Goal: Information Seeking & Learning: Understand process/instructions

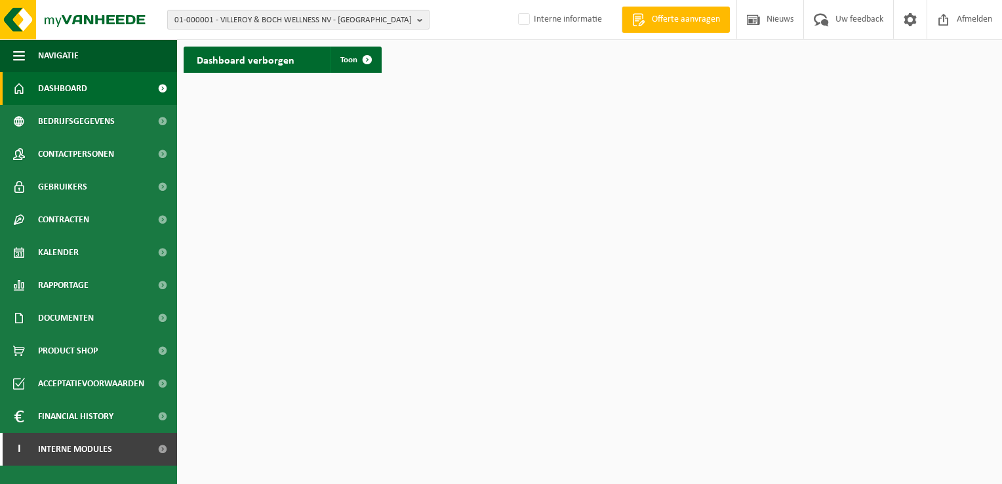
click at [201, 19] on span "01-000001 - VILLEROY & BOCH WELLNESS NV - [GEOGRAPHIC_DATA]" at bounding box center [292, 20] width 237 height 20
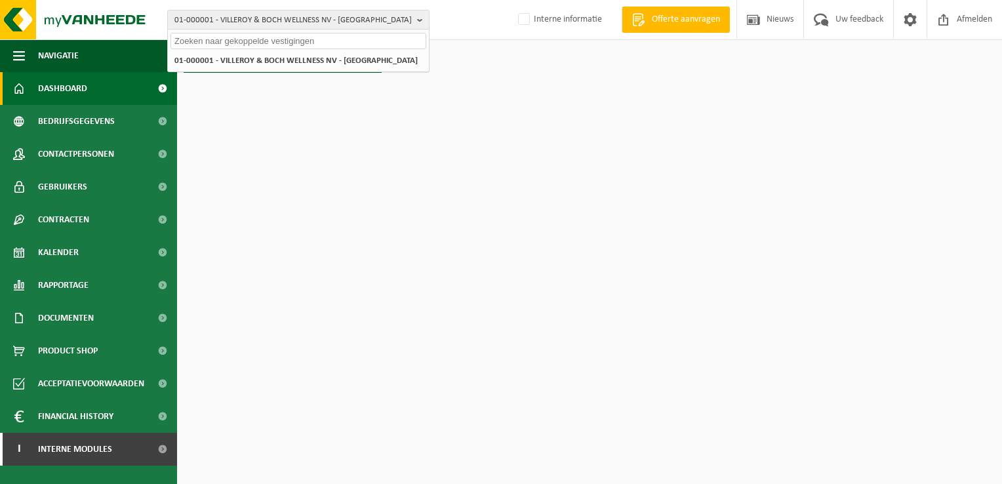
click at [227, 41] on input "text" at bounding box center [298, 41] width 256 height 16
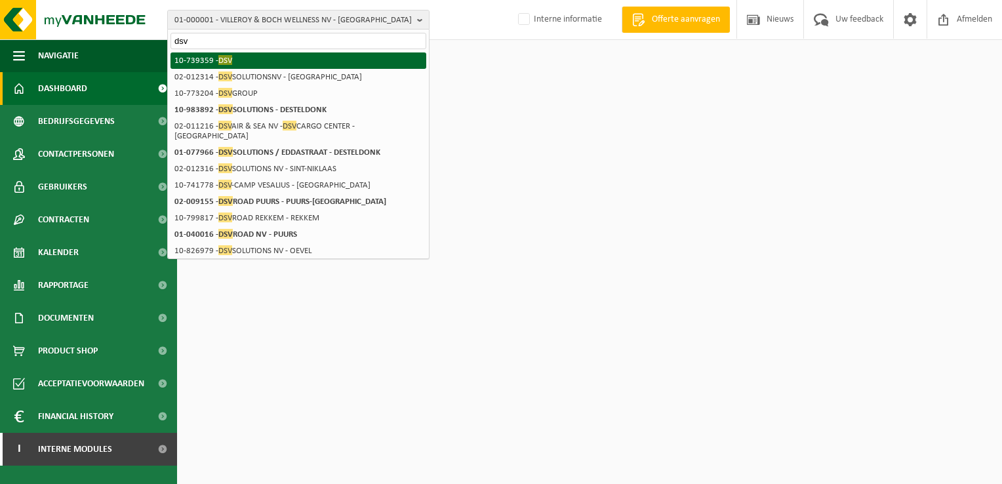
type input "dsv"
click at [214, 66] on li "10-739359 - DSV" at bounding box center [298, 60] width 256 height 16
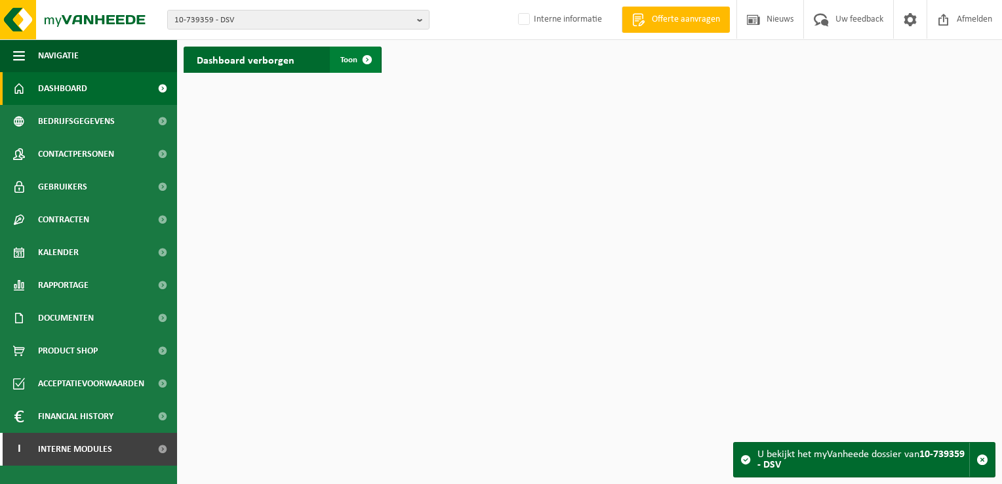
click at [357, 64] on span at bounding box center [367, 60] width 26 height 26
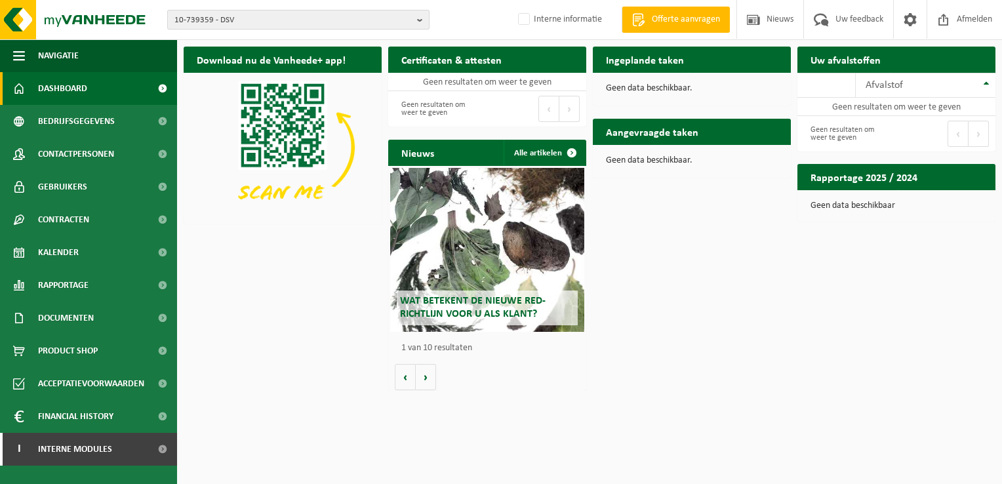
click at [412, 22] on button "10-739359 - DSV" at bounding box center [298, 20] width 262 height 20
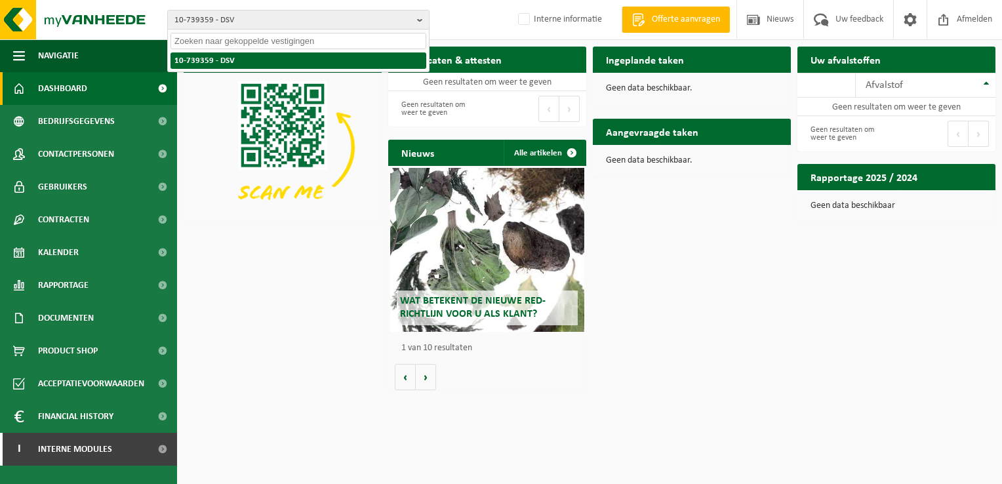
click at [221, 64] on li "10-739359 - DSV" at bounding box center [298, 60] width 256 height 16
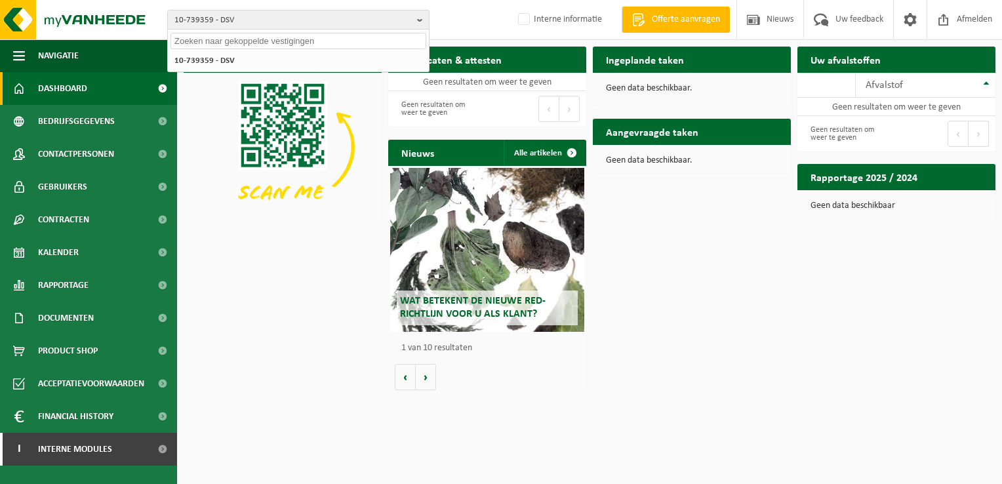
click at [241, 41] on input "text" at bounding box center [298, 41] width 256 height 16
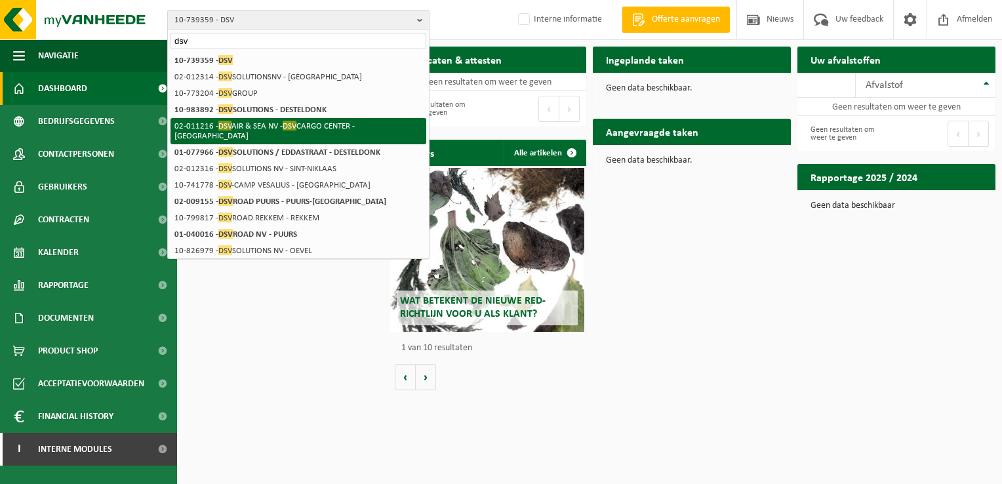
type input "dsv"
click at [364, 125] on li "02-011216 - DSV AIR & SEA NV - DSV CARGO CENTER - ANTWERPEN" at bounding box center [298, 131] width 256 height 26
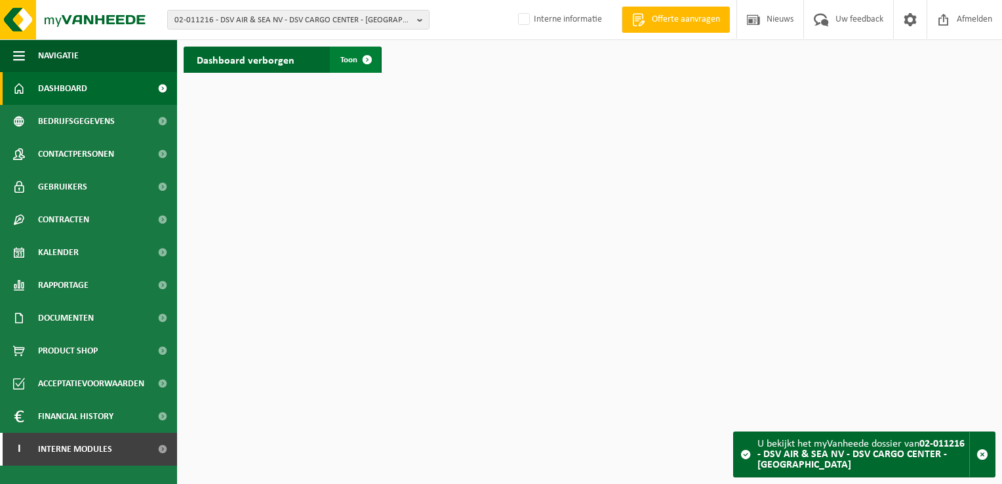
click at [375, 64] on span at bounding box center [367, 60] width 26 height 26
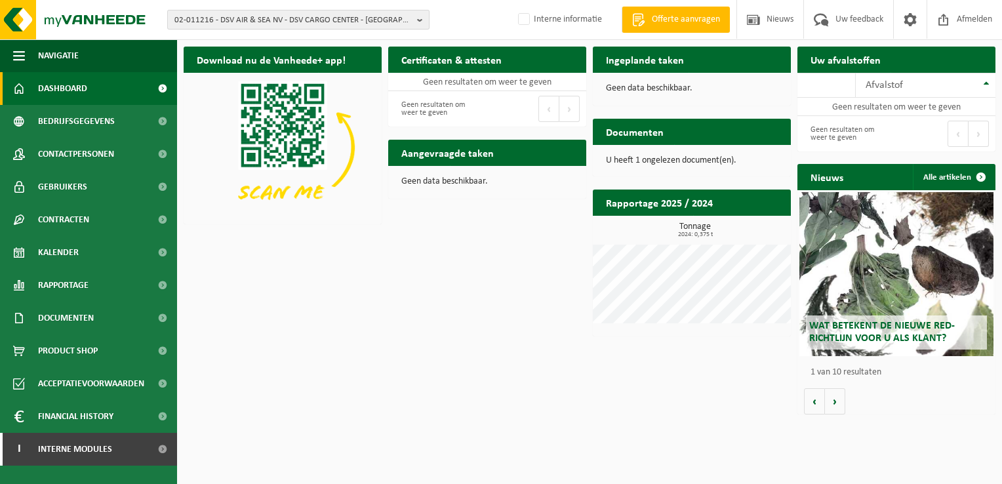
click at [404, 29] on button "02-011216 - DSV AIR & SEA NV - DSV CARGO CENTER - ANTWERPEN" at bounding box center [298, 20] width 262 height 20
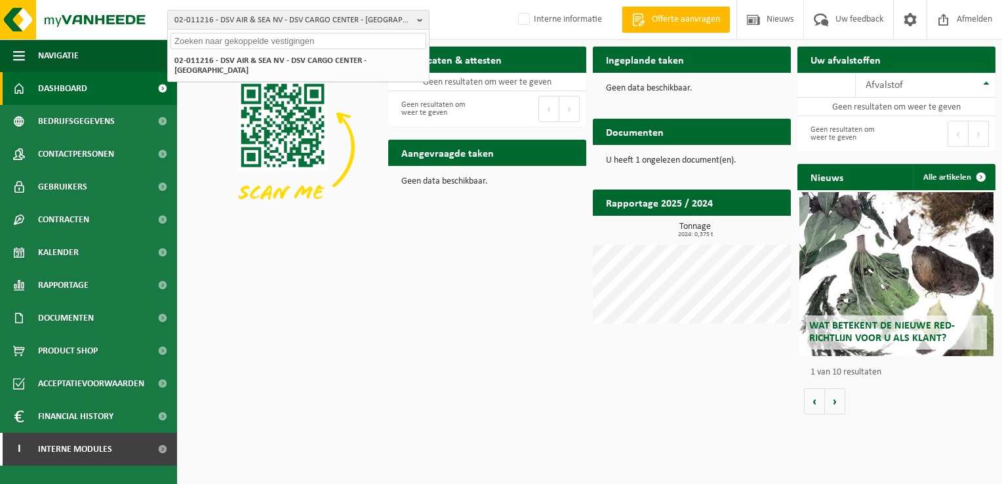
click at [325, 46] on input "text" at bounding box center [298, 41] width 256 height 16
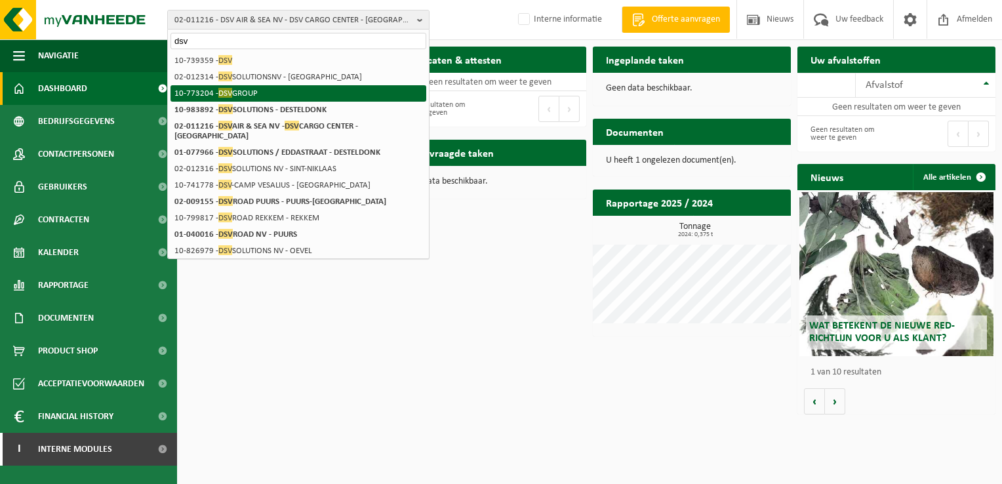
type input "dsv"
click at [275, 93] on li "10-773204 - DSV GROUP" at bounding box center [298, 93] width 256 height 16
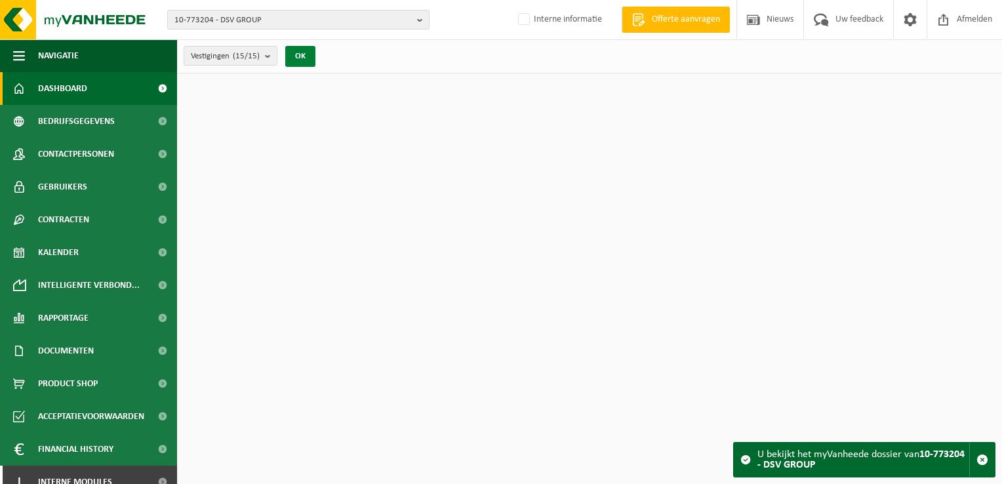
click at [307, 60] on button "OK" at bounding box center [300, 56] width 30 height 21
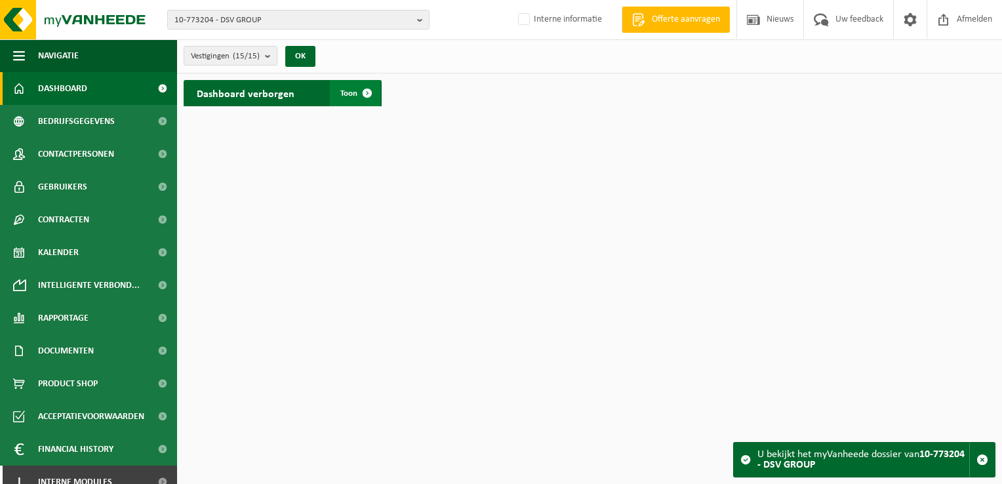
click at [365, 96] on span at bounding box center [367, 93] width 26 height 26
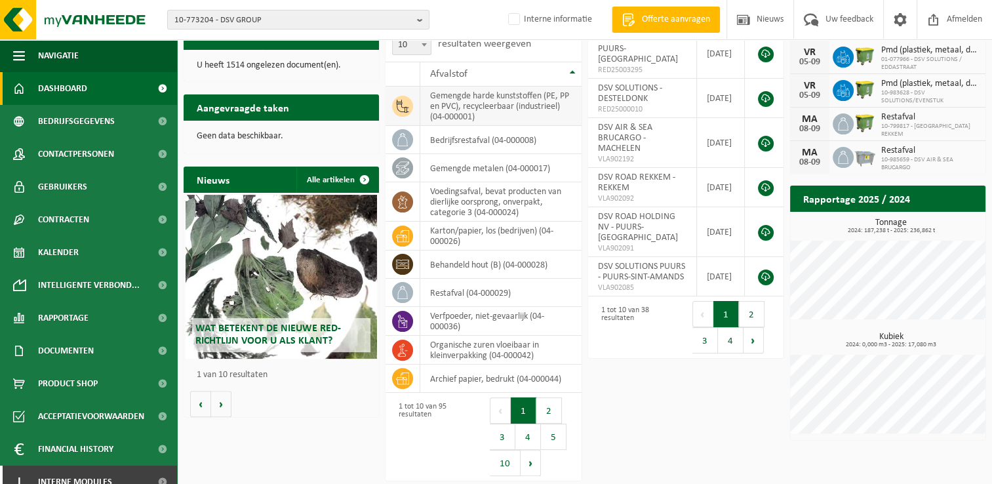
scroll to position [267, 0]
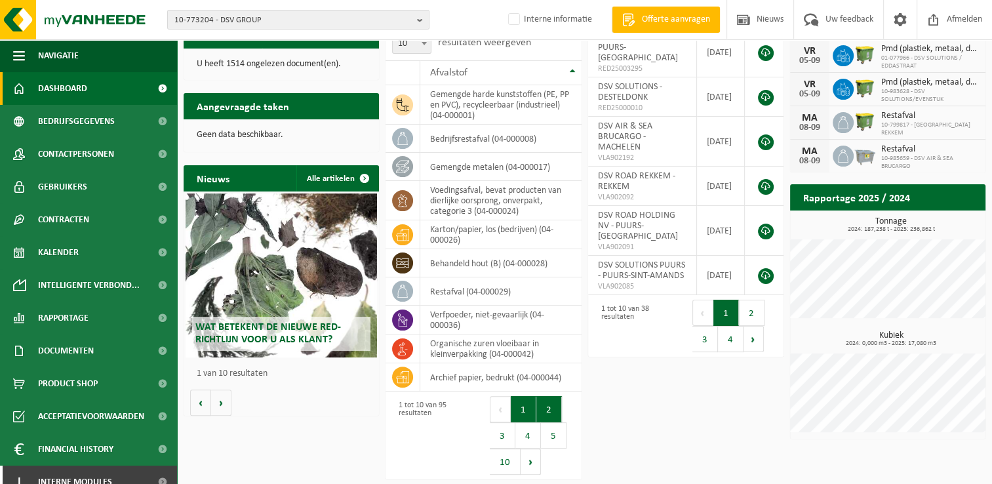
click at [546, 414] on button "2" at bounding box center [549, 409] width 26 height 26
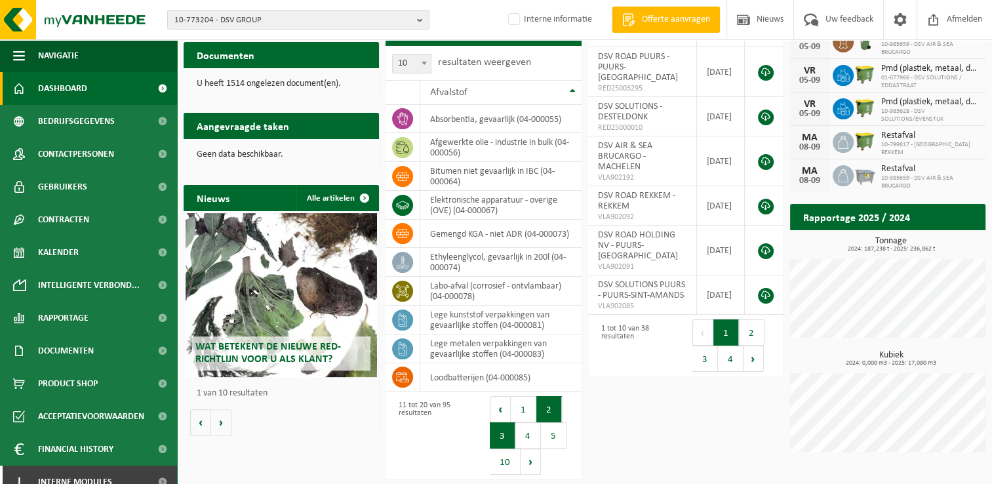
click at [511, 439] on button "3" at bounding box center [503, 435] width 26 height 26
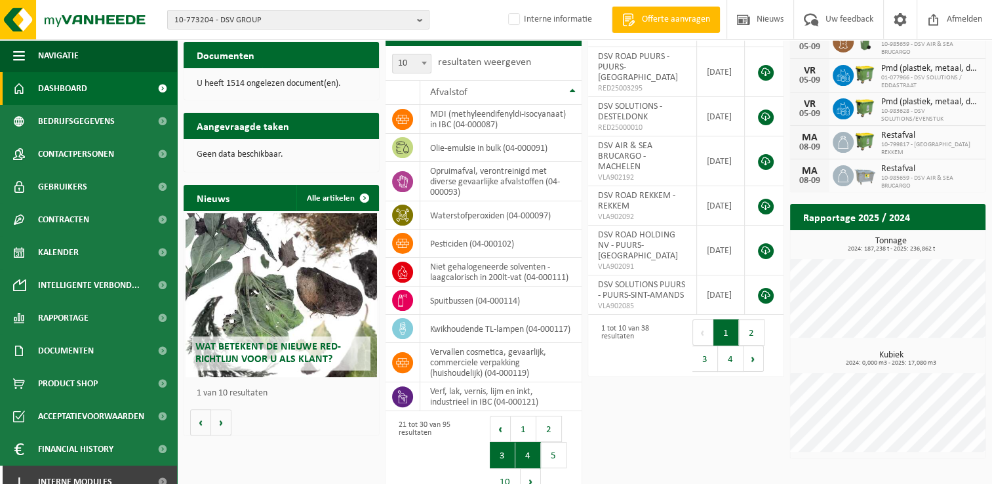
click at [520, 451] on button "4" at bounding box center [528, 455] width 26 height 26
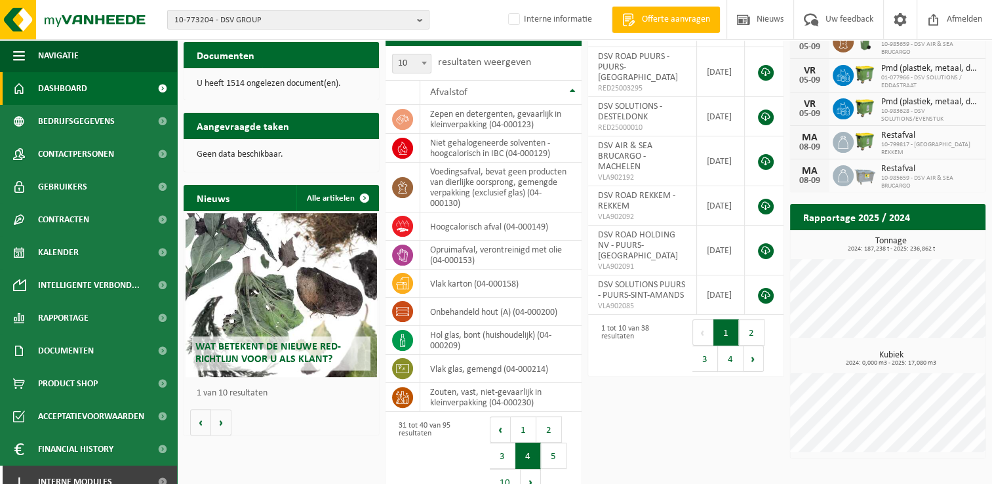
click at [557, 463] on button "5" at bounding box center [554, 455] width 26 height 26
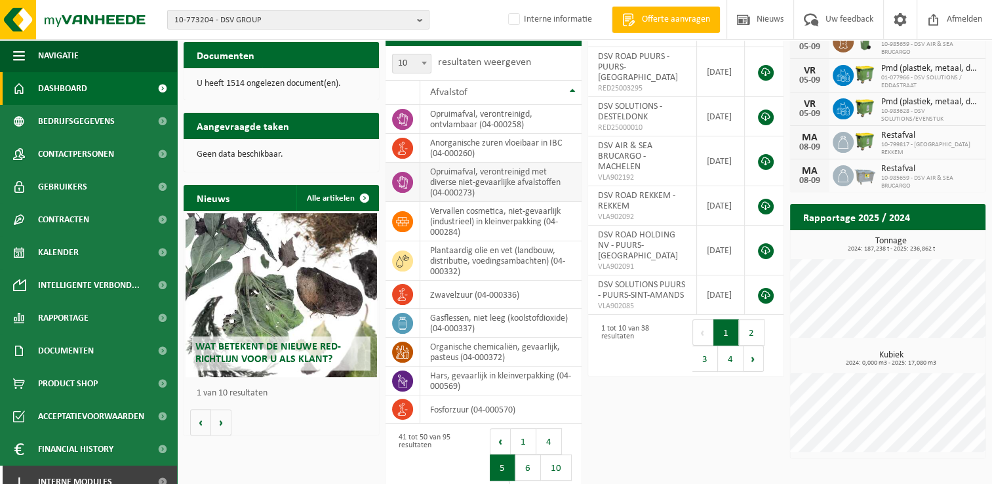
scroll to position [280, 0]
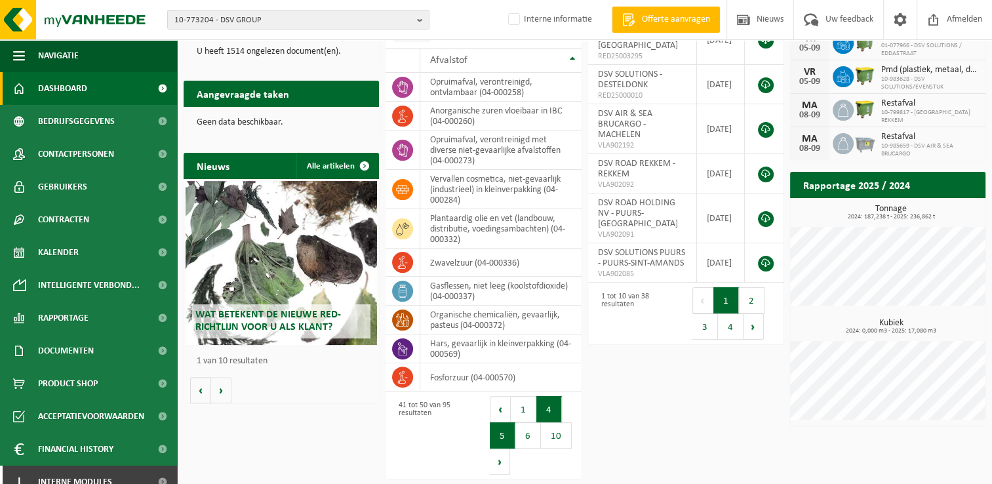
click at [536, 413] on button "4" at bounding box center [549, 409] width 26 height 26
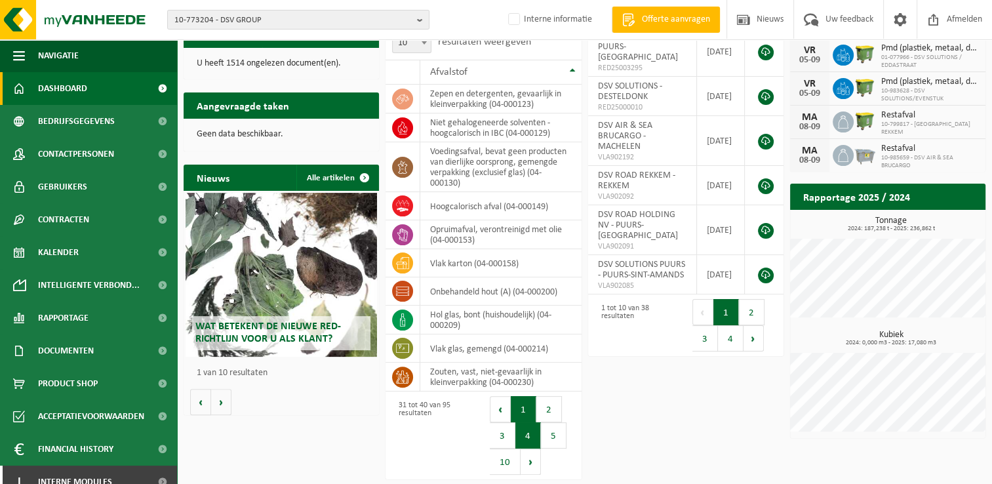
click at [519, 413] on button "1" at bounding box center [524, 409] width 26 height 26
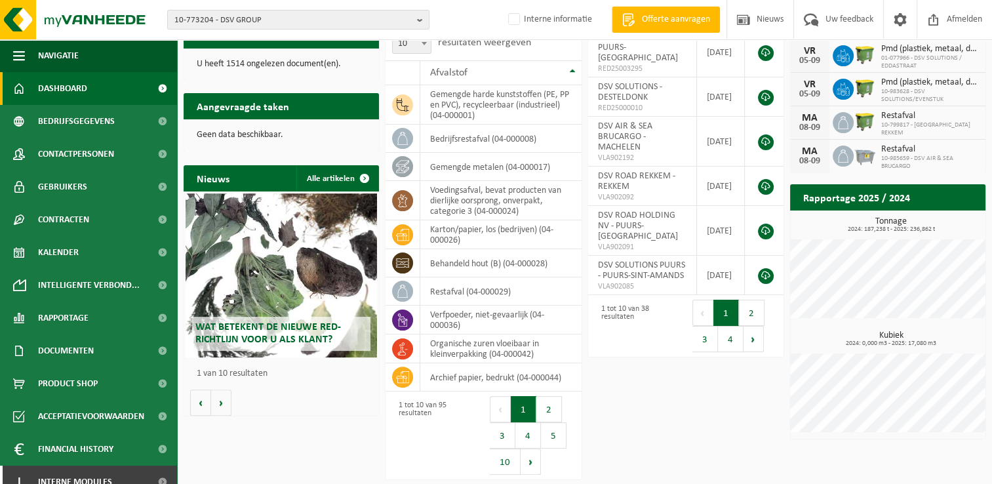
drag, startPoint x: 555, startPoint y: 419, endPoint x: 545, endPoint y: 410, distance: 13.0
click at [548, 413] on button "2" at bounding box center [549, 409] width 26 height 26
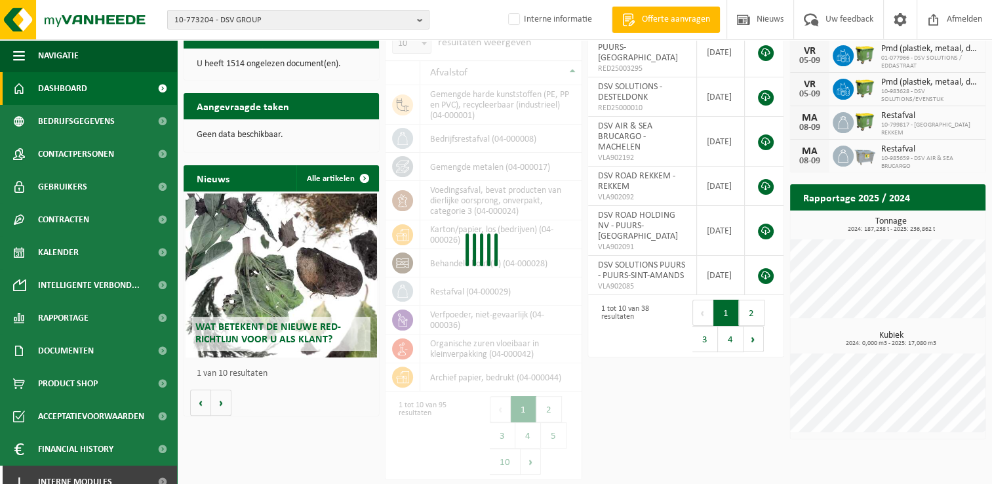
scroll to position [248, 0]
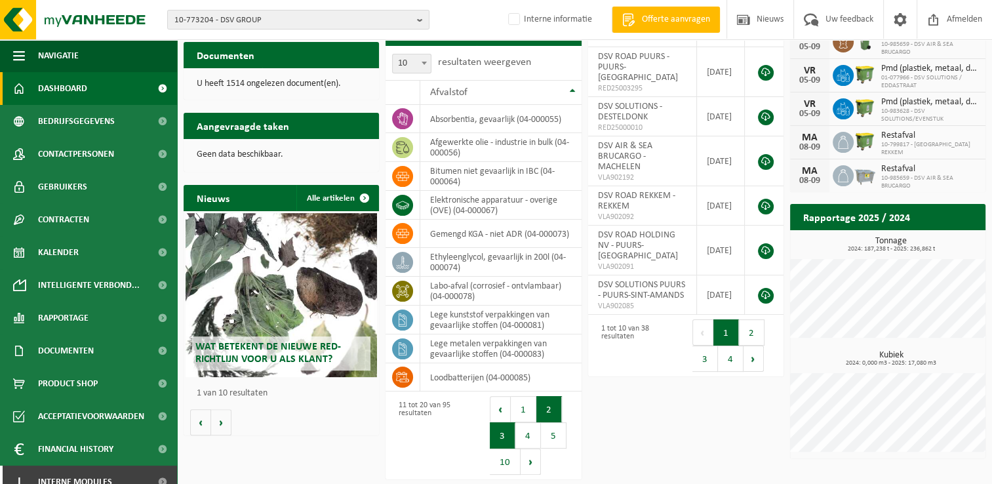
click at [501, 437] on button "3" at bounding box center [503, 435] width 26 height 26
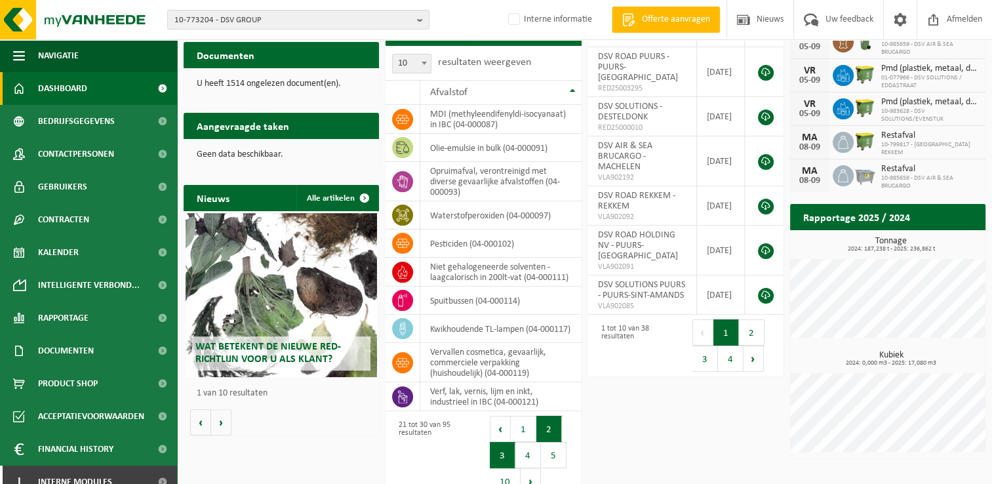
click at [549, 433] on button "2" at bounding box center [549, 429] width 26 height 26
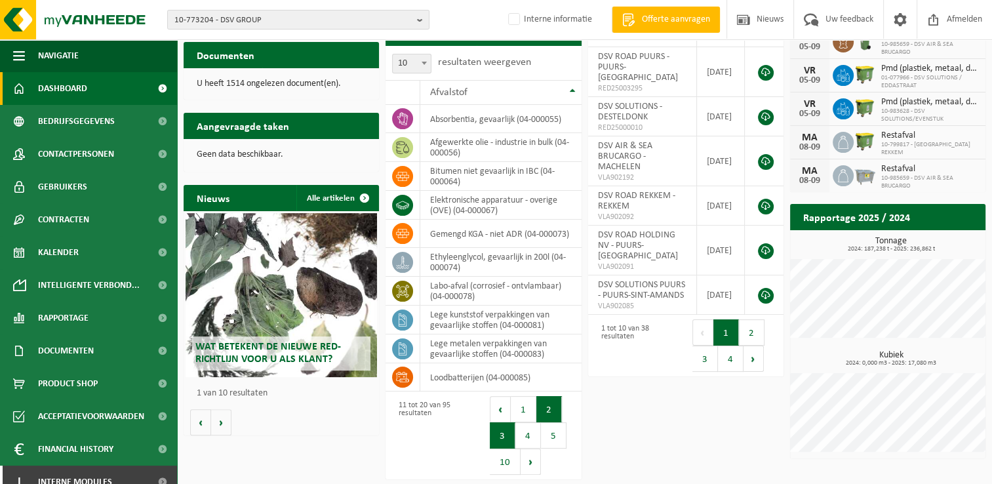
click at [494, 438] on button "3" at bounding box center [503, 435] width 26 height 26
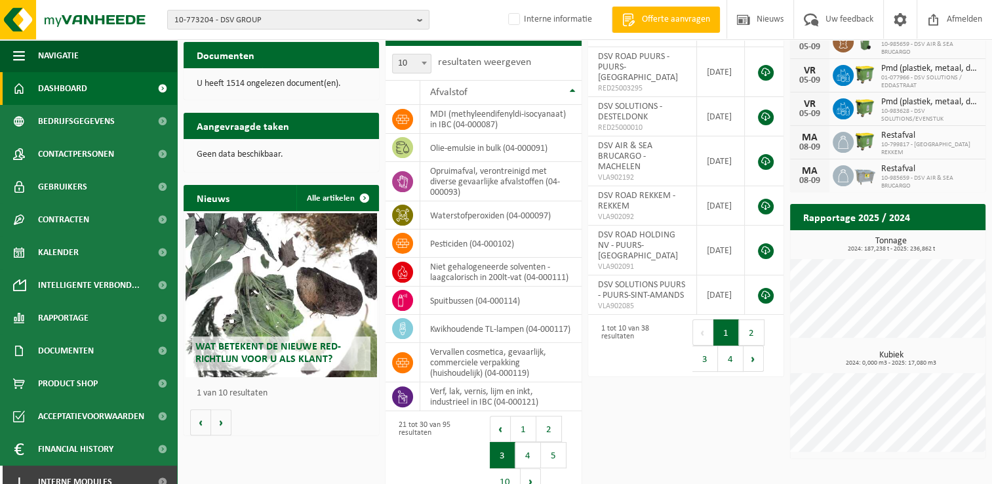
click at [525, 447] on button "4" at bounding box center [528, 455] width 26 height 26
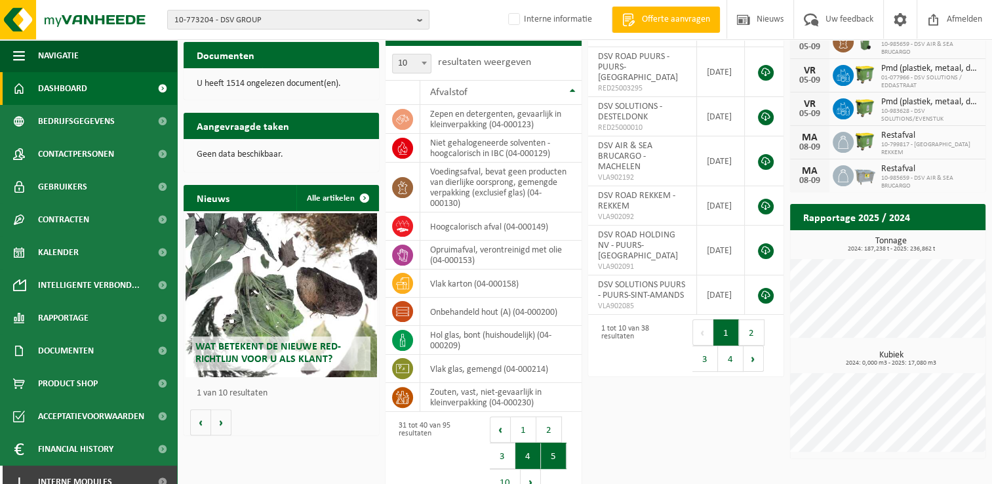
click at [555, 452] on button "5" at bounding box center [554, 455] width 26 height 26
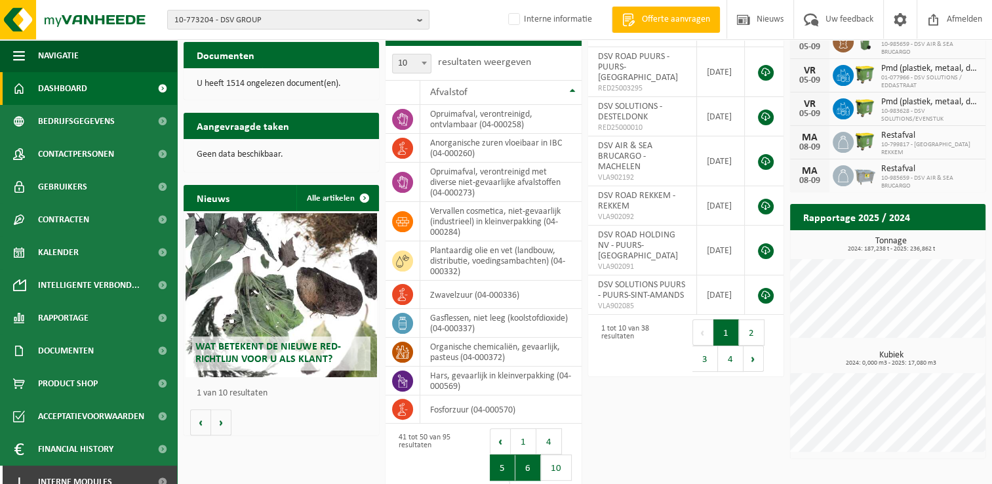
click at [526, 472] on button "6" at bounding box center [528, 467] width 26 height 26
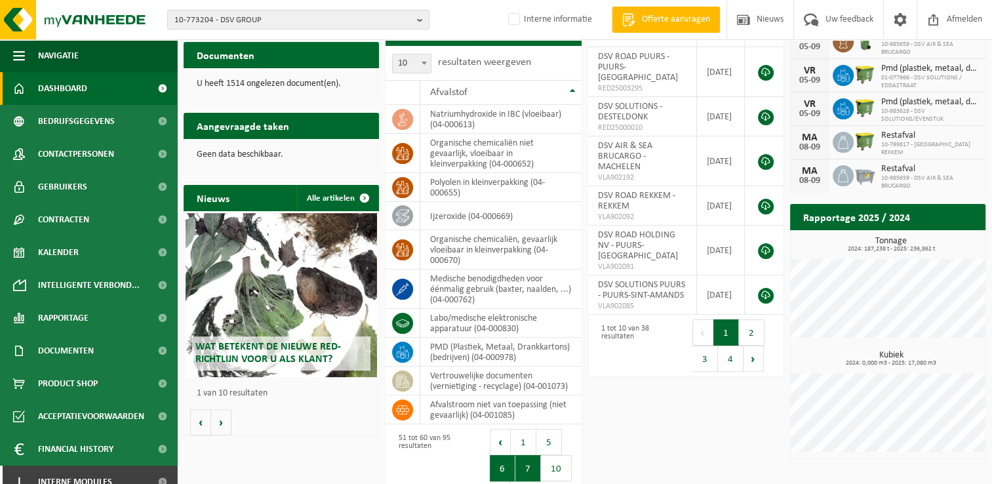
click at [531, 474] on button "7" at bounding box center [528, 468] width 26 height 26
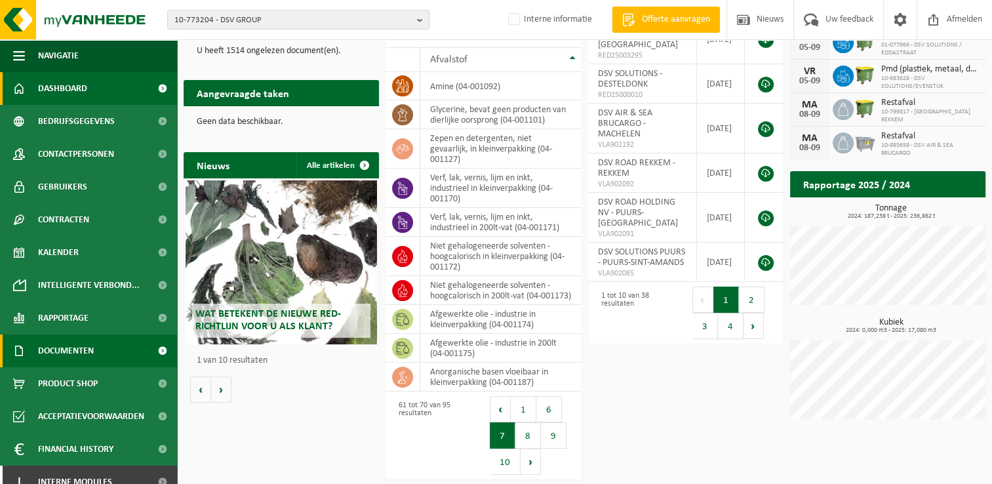
scroll to position [14, 0]
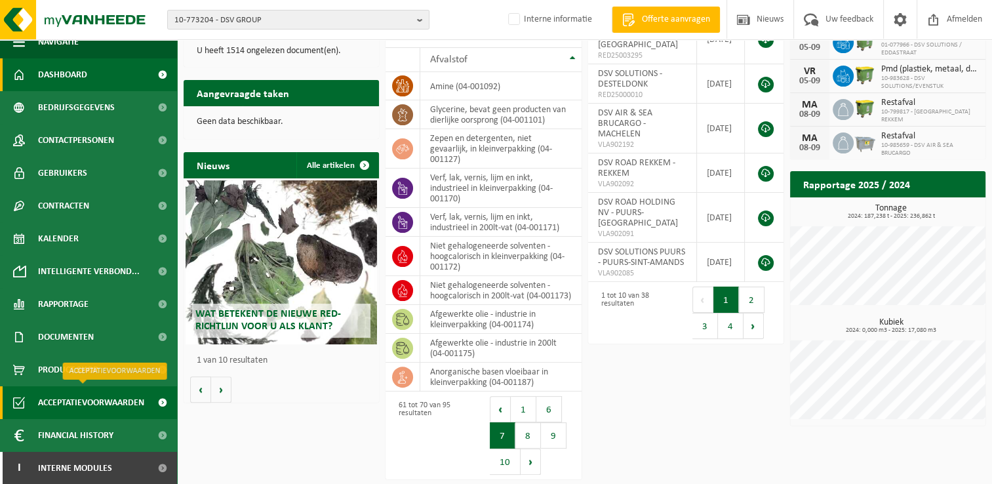
click at [107, 401] on span "Acceptatievoorwaarden" at bounding box center [91, 402] width 106 height 33
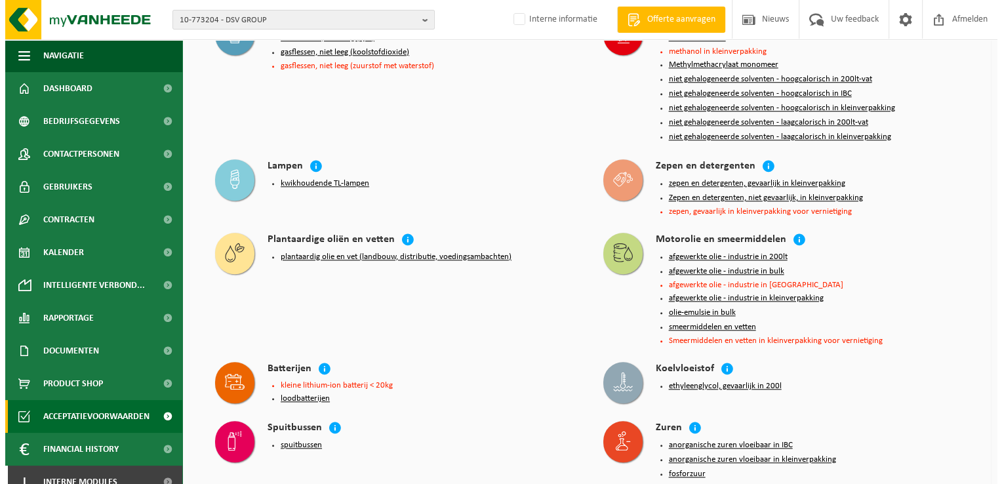
scroll to position [1180, 0]
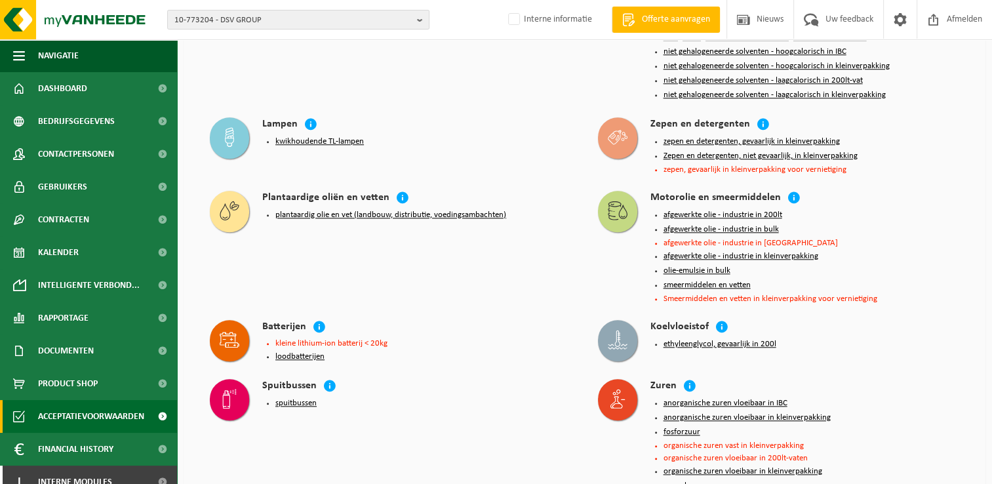
click at [737, 251] on button "afgewerkte olie - industrie in kleinverpakking" at bounding box center [740, 256] width 155 height 10
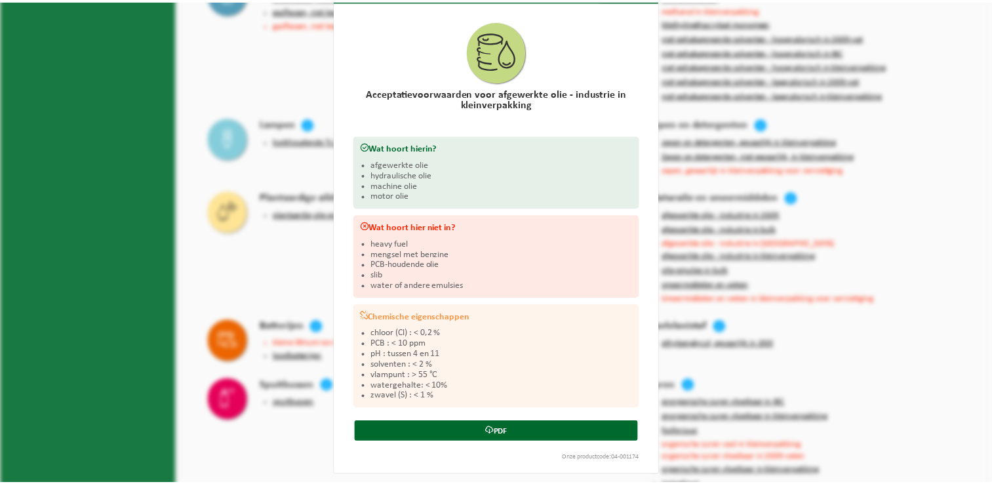
scroll to position [0, 0]
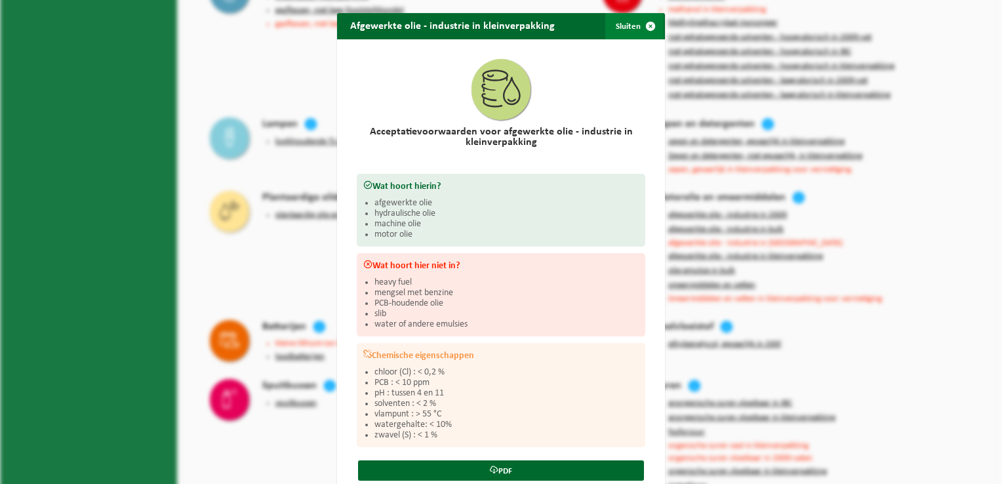
click at [642, 22] on span "button" at bounding box center [650, 26] width 26 height 26
